Goal: Task Accomplishment & Management: Manage account settings

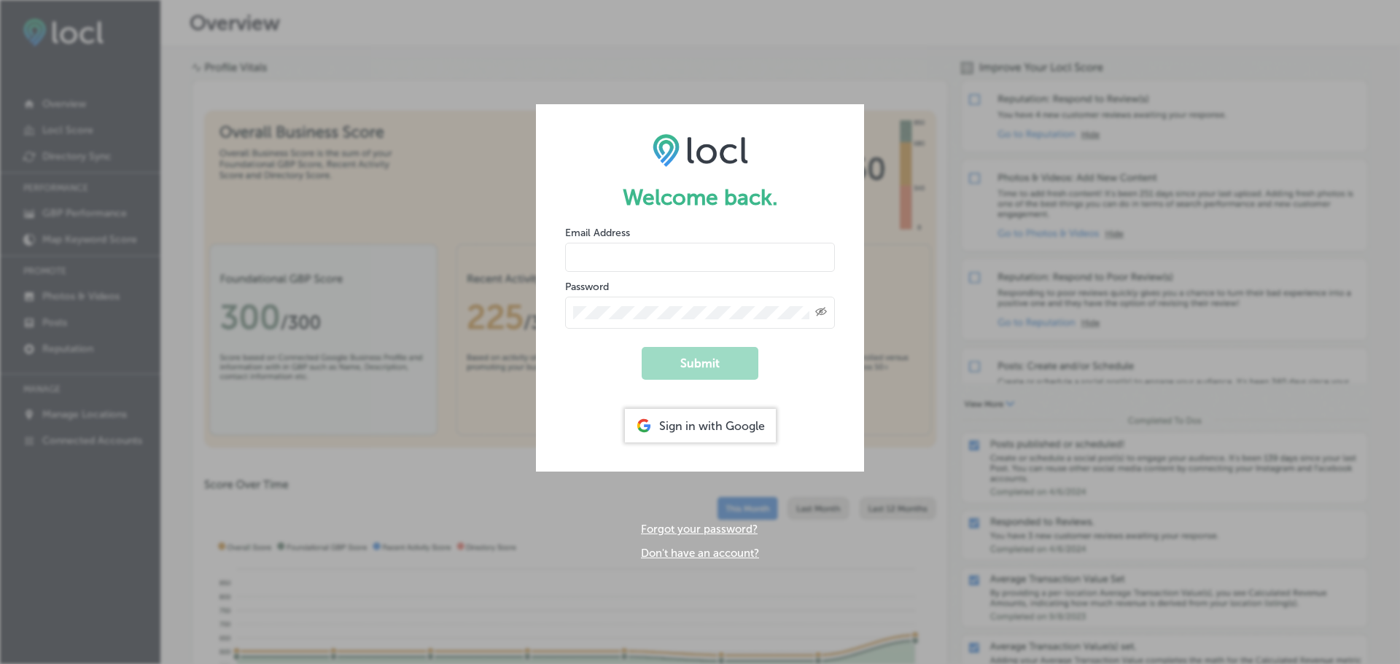
click at [619, 266] on input "email" at bounding box center [700, 257] width 270 height 29
type input "[EMAIL_ADDRESS][DOMAIN_NAME]"
click at [642, 347] on button "Submit" at bounding box center [700, 363] width 117 height 33
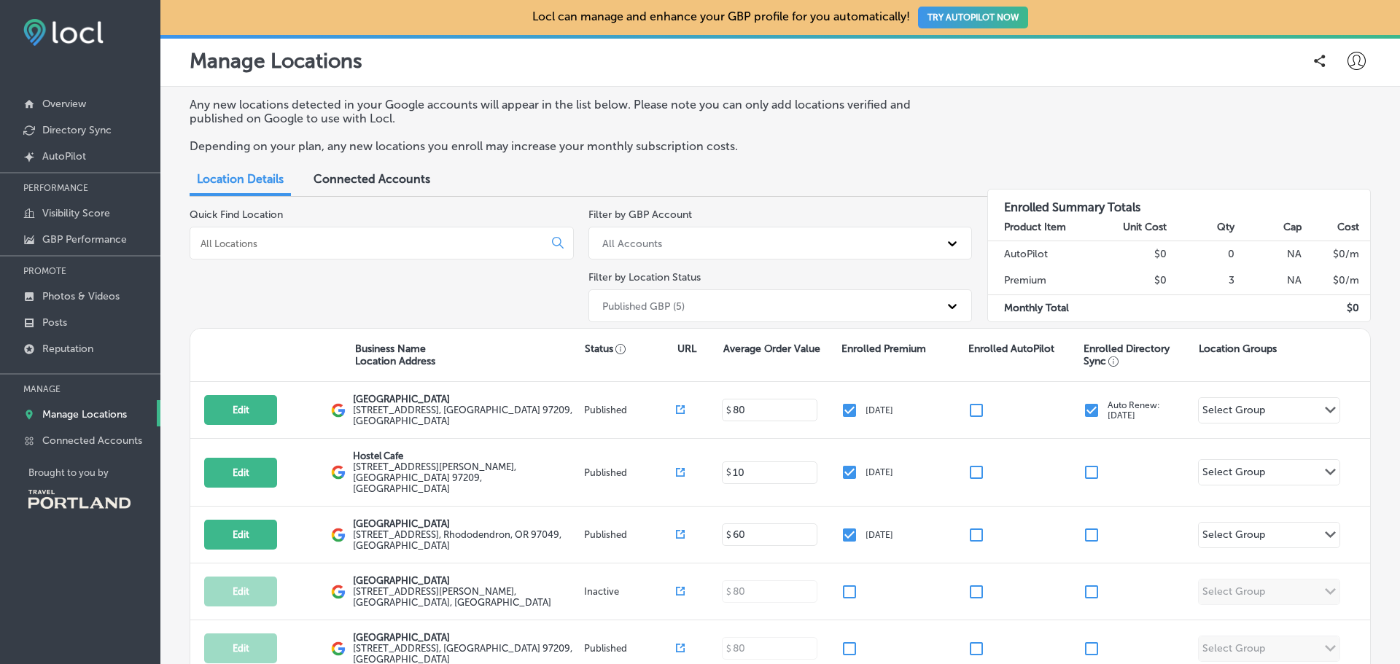
click at [238, 462] on button "Edit" at bounding box center [240, 473] width 73 height 30
select select "US"
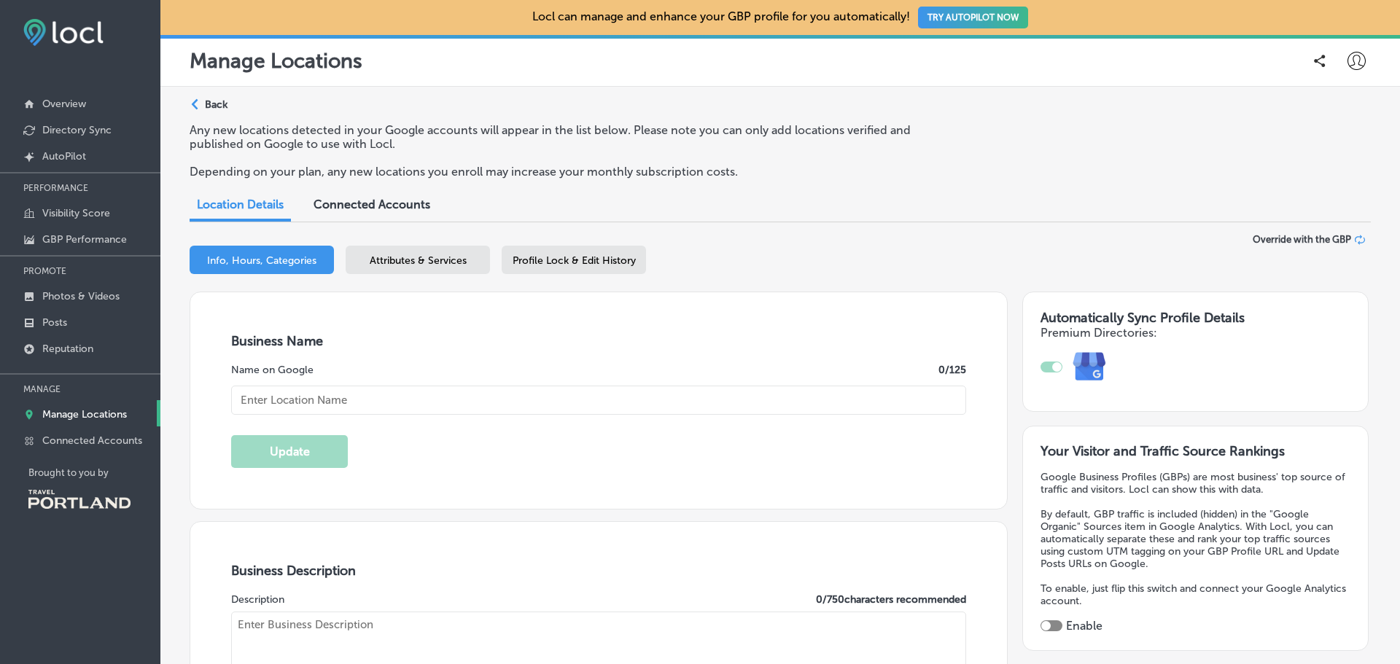
type input "Hostel Cafe"
type input "[EMAIL_ADDRESS][DOMAIN_NAME]"
type input "[URL][DOMAIN_NAME]"
type input "[STREET_ADDRESS][PERSON_NAME]"
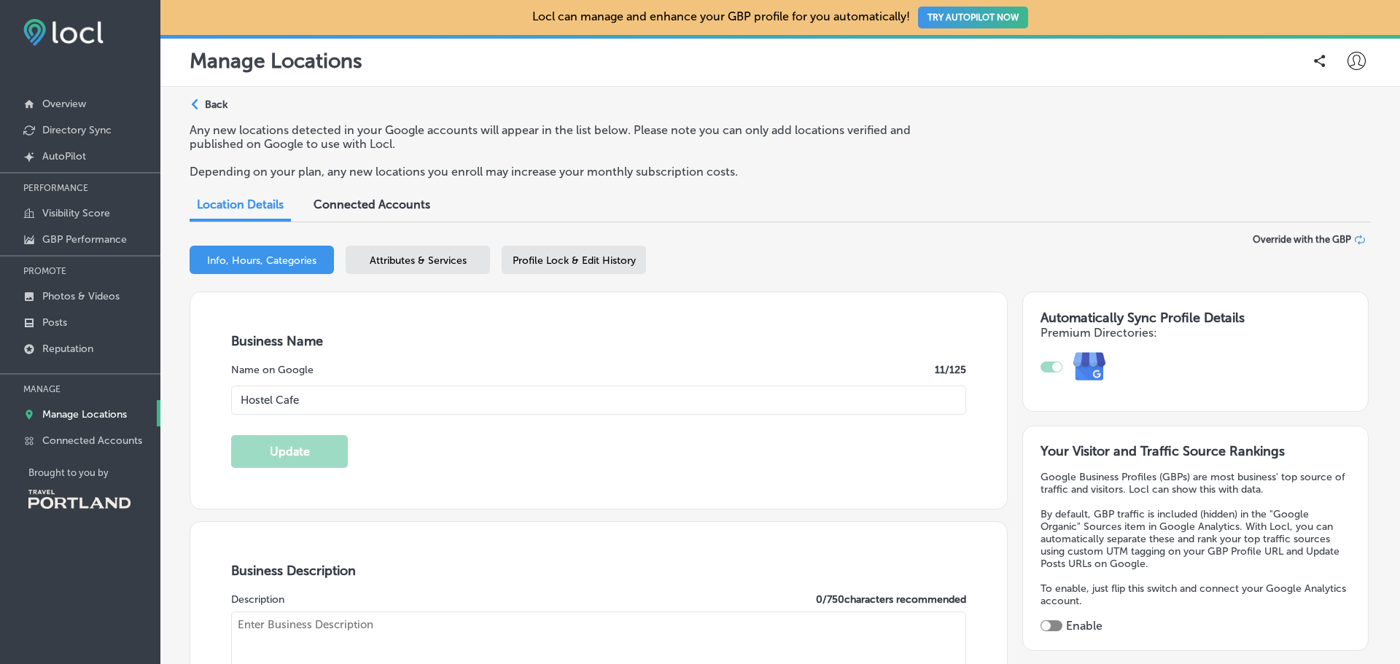
type input "[GEOGRAPHIC_DATA]"
type input "97209"
type input "US"
type input "[URL][DOMAIN_NAME]"
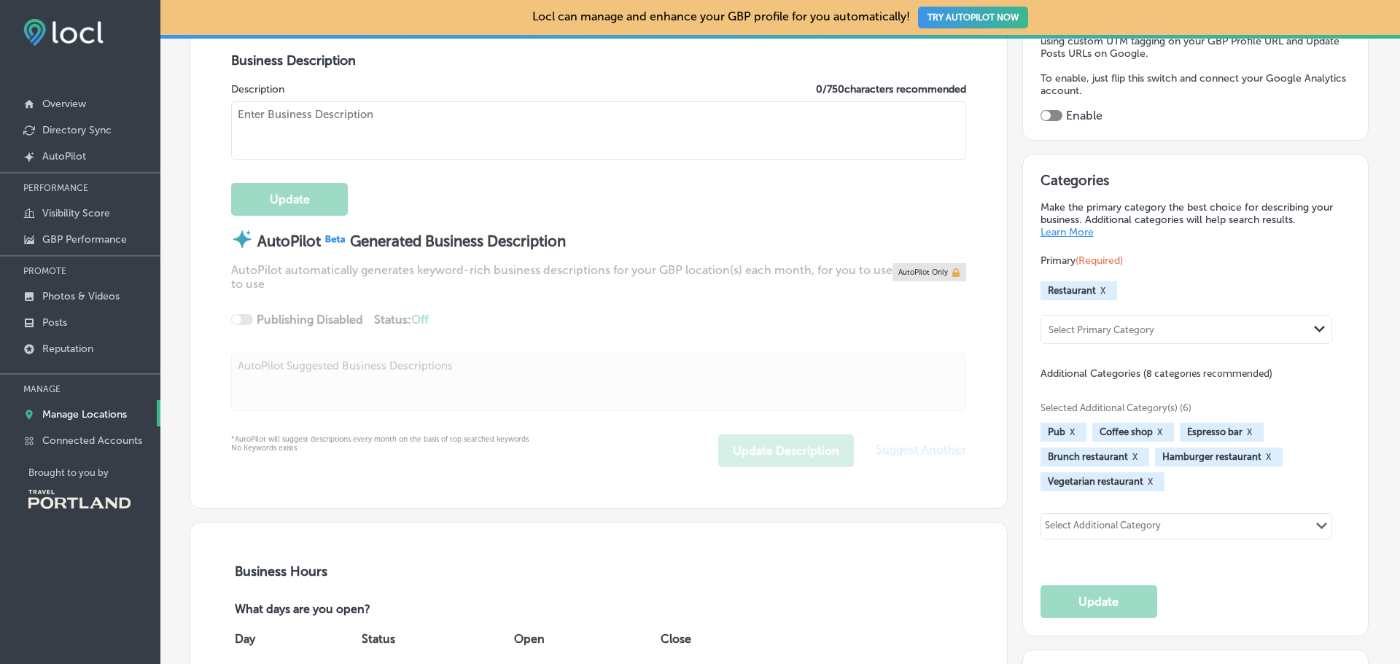
type textarea "A popular spot for travelers and locals alike, offering scratch made, classic A…"
type input "[PHONE_NUMBER]"
